Goal: Task Accomplishment & Management: Manage account settings

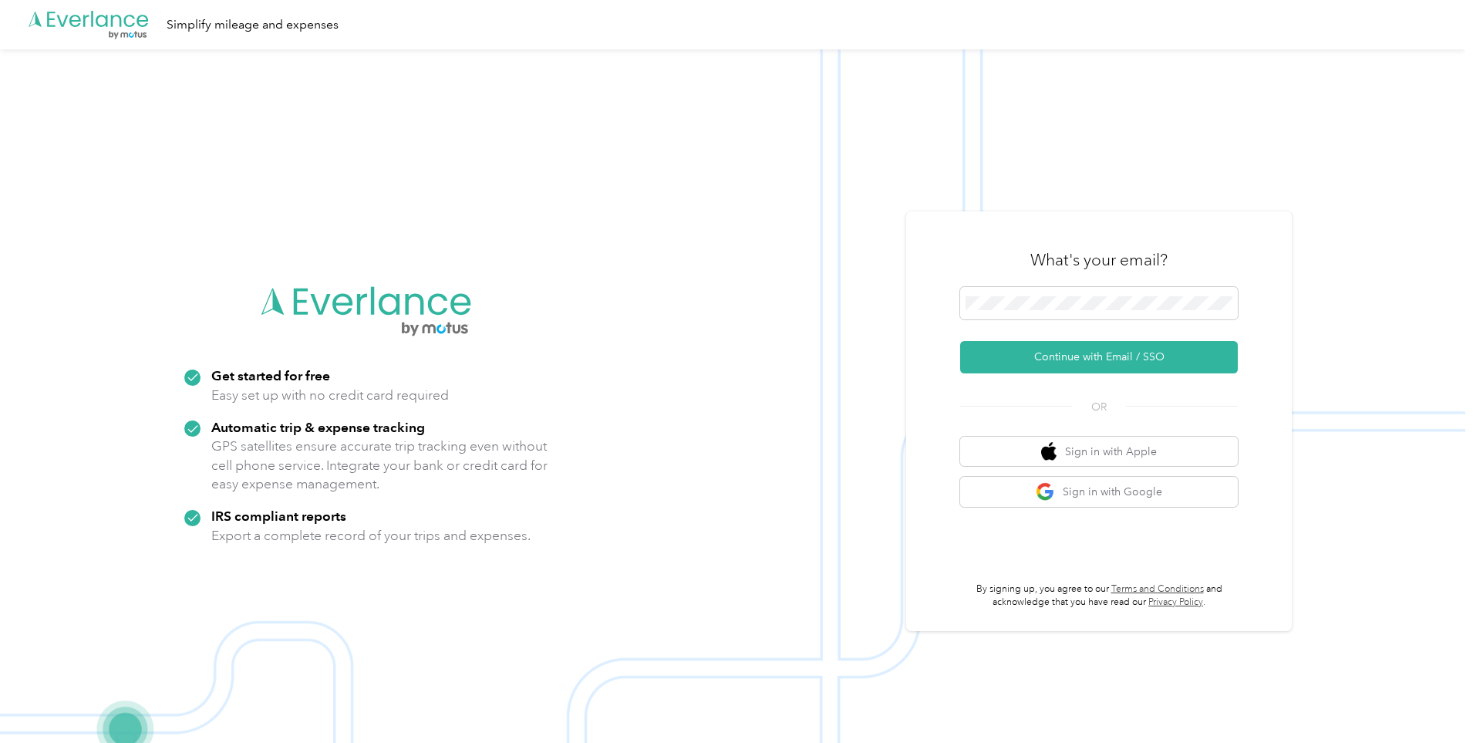
click at [1038, 285] on div "What's your email?" at bounding box center [1099, 260] width 278 height 54
click at [1047, 346] on button "Continue with Email / SSO" at bounding box center [1099, 357] width 278 height 32
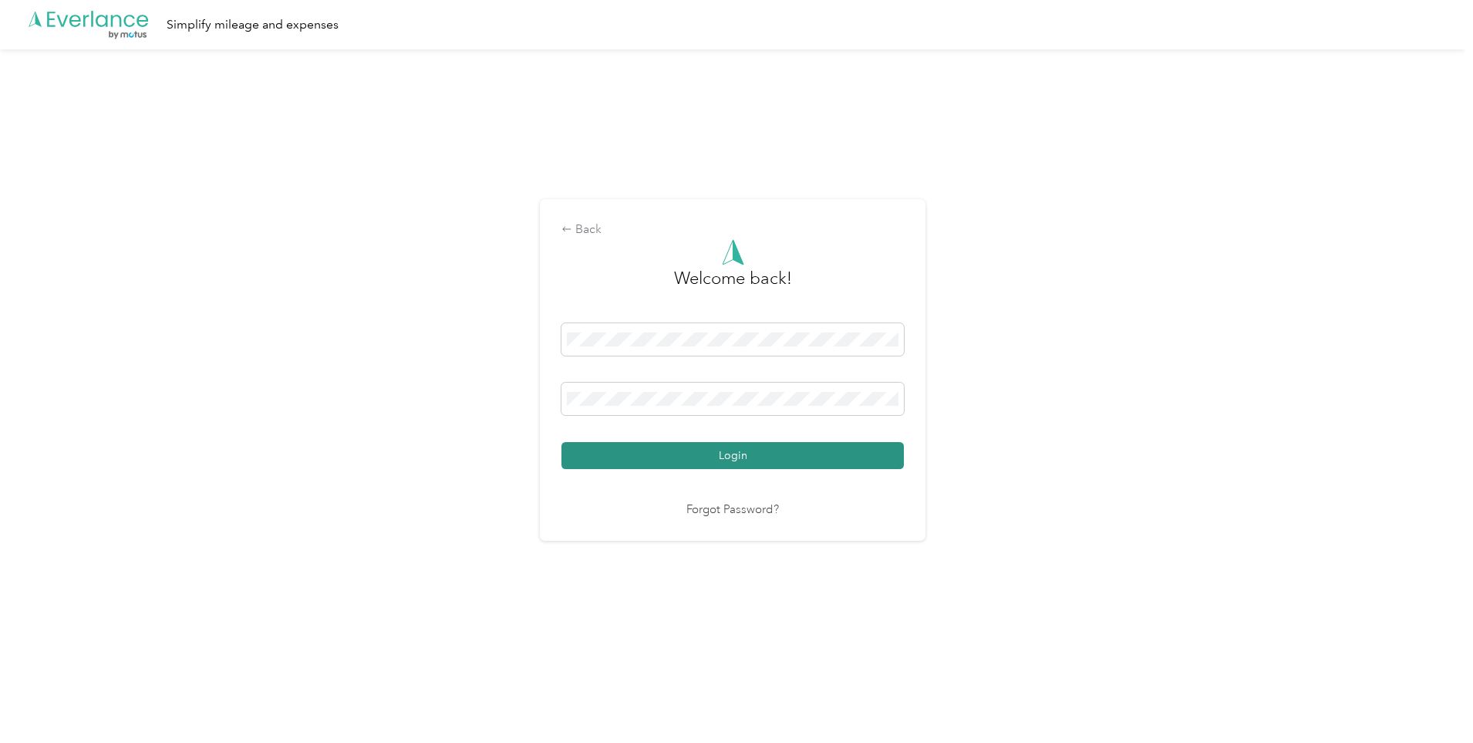
click at [717, 460] on button "Login" at bounding box center [733, 455] width 342 height 27
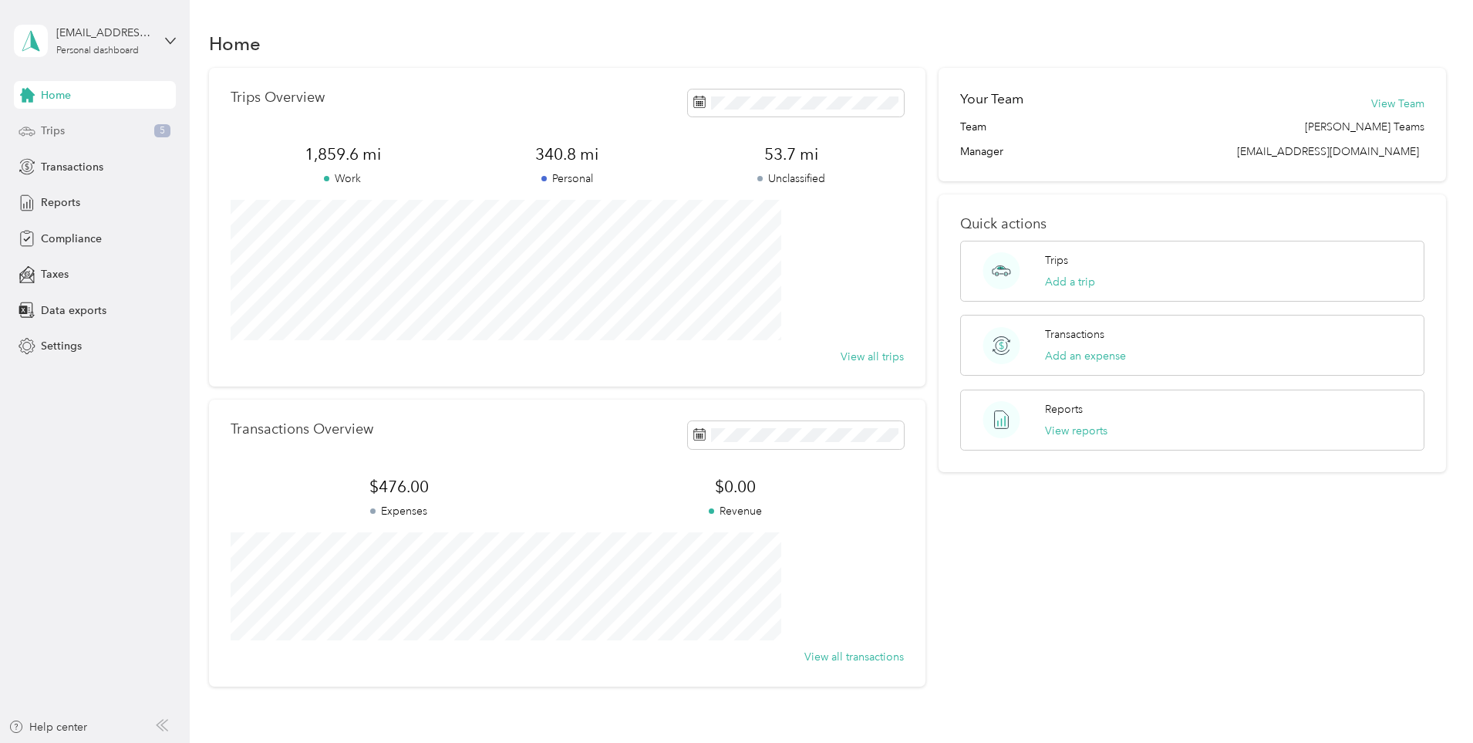
click at [59, 134] on span "Trips" at bounding box center [53, 131] width 24 height 16
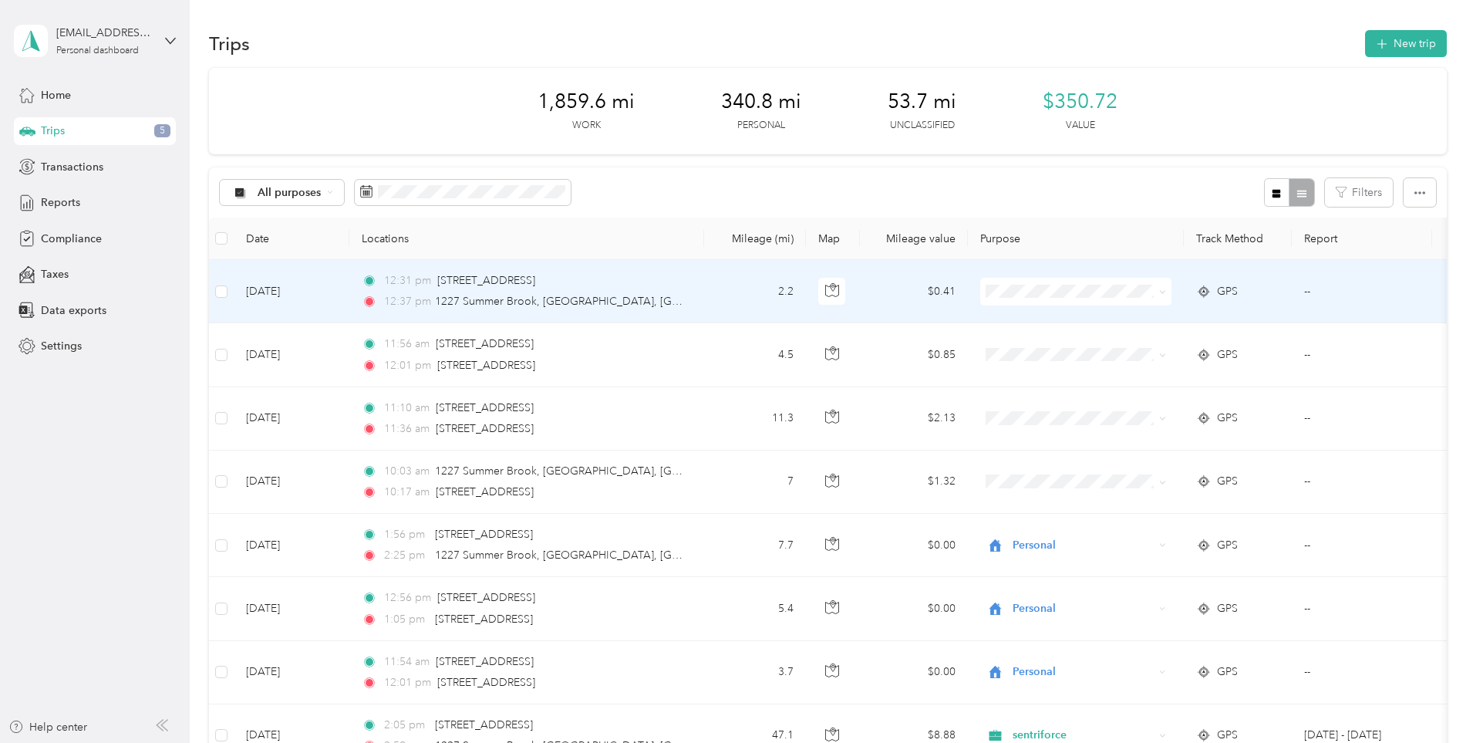
click at [1166, 289] on icon at bounding box center [1162, 291] width 7 height 7
click at [1172, 345] on span "Personal" at bounding box center [1192, 347] width 143 height 16
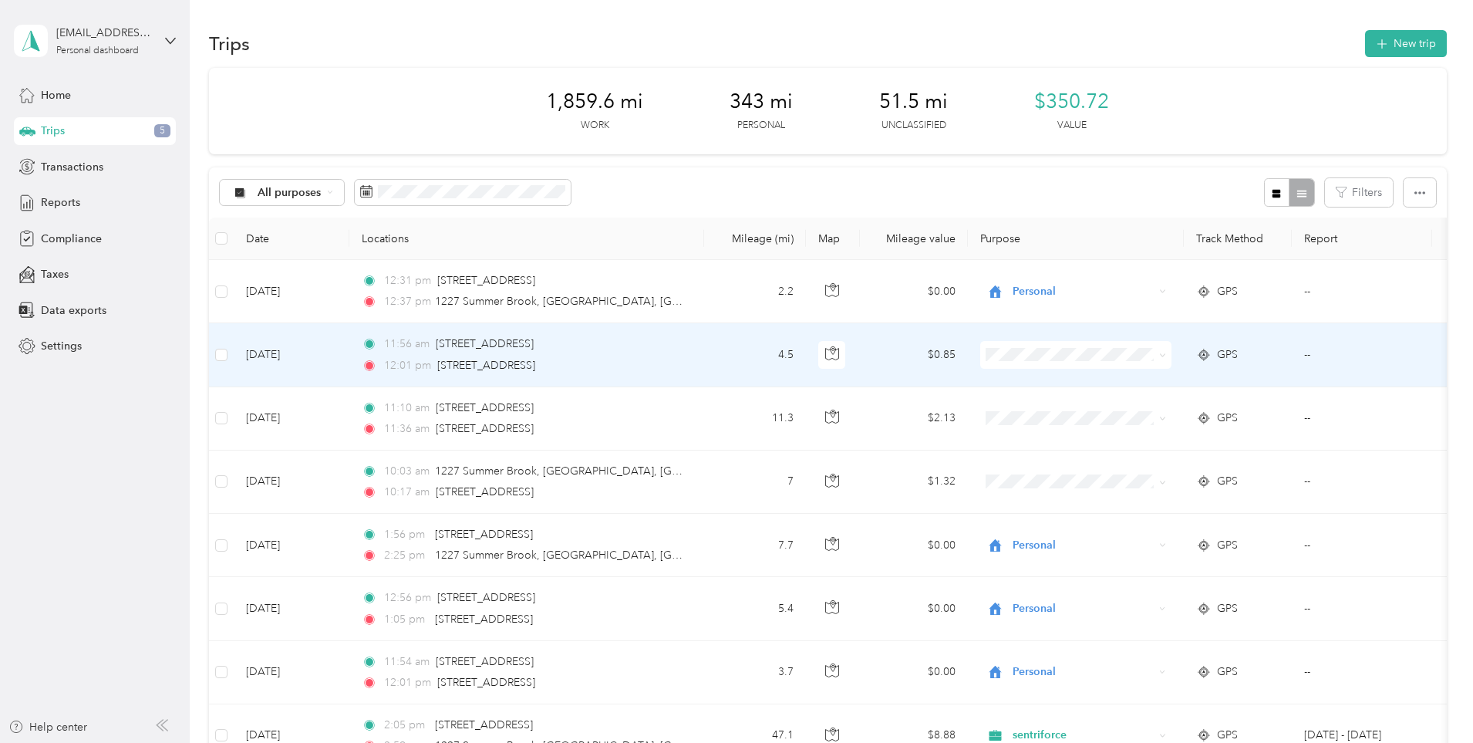
click at [1166, 352] on span at bounding box center [1160, 354] width 12 height 17
click at [1166, 353] on icon at bounding box center [1162, 355] width 7 height 7
click at [1197, 410] on span "Personal" at bounding box center [1192, 411] width 143 height 16
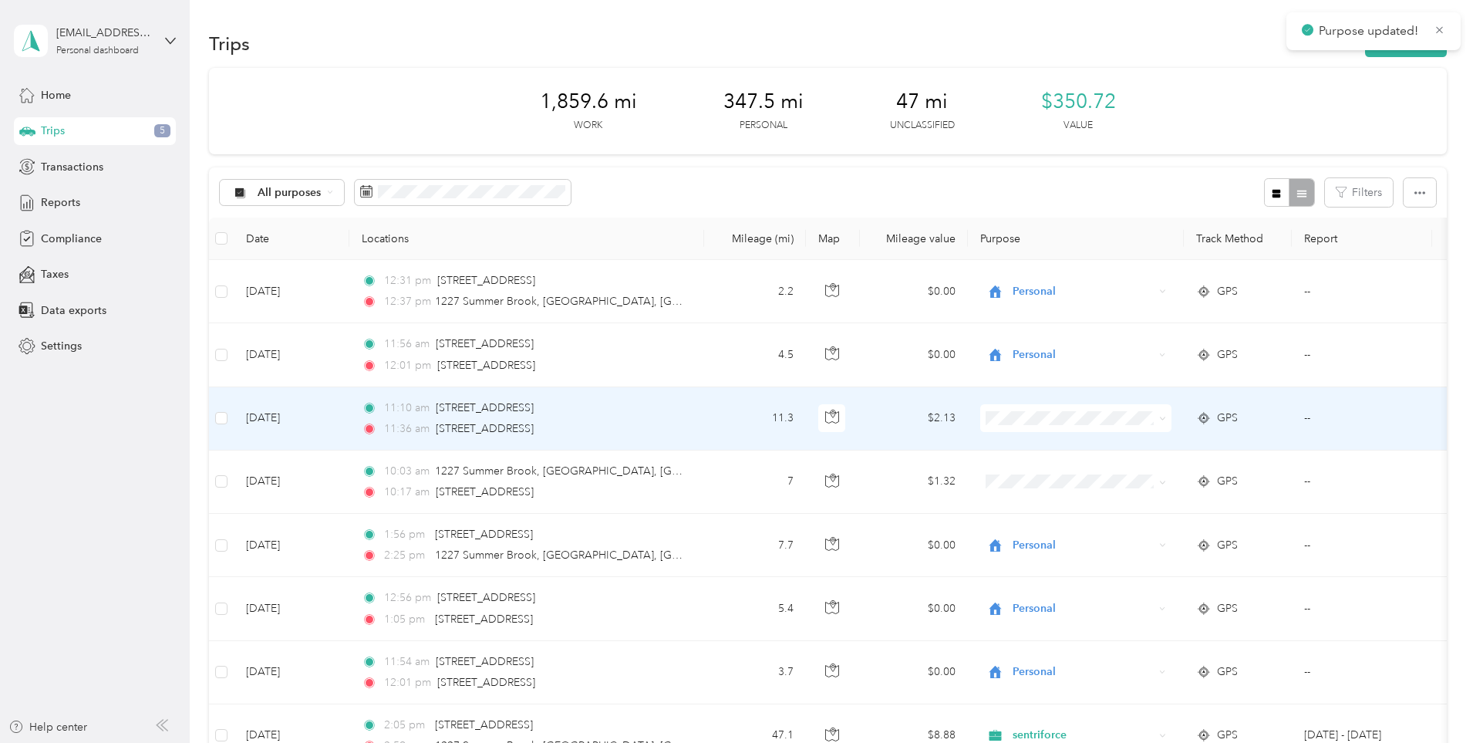
click at [1166, 417] on span at bounding box center [1160, 418] width 12 height 17
click at [1166, 418] on icon at bounding box center [1162, 418] width 7 height 7
click at [1155, 447] on span "sentriforce" at bounding box center [1192, 444] width 143 height 16
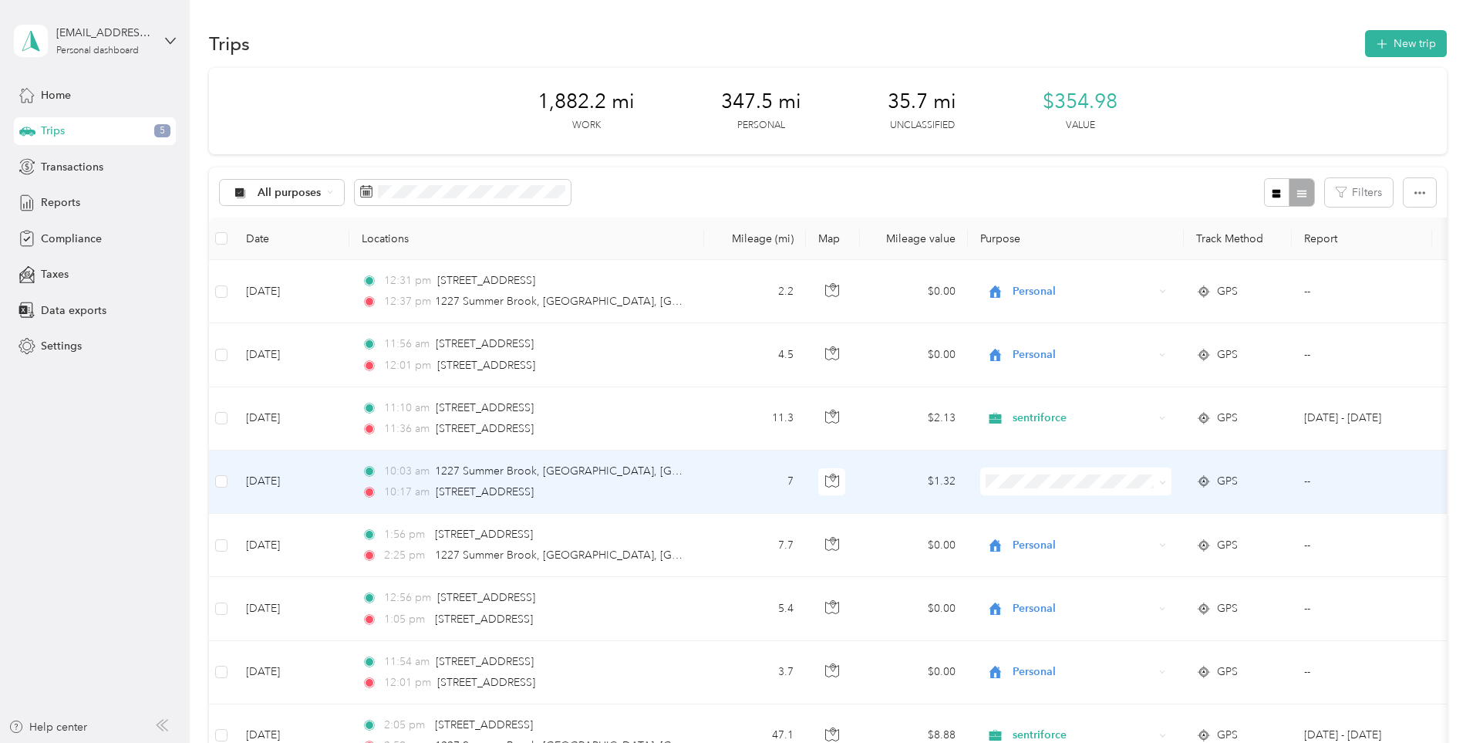
click at [1166, 481] on icon at bounding box center [1162, 482] width 7 height 7
click at [1159, 510] on span "sentriforce" at bounding box center [1192, 510] width 143 height 16
